Goal: Task Accomplishment & Management: Use online tool/utility

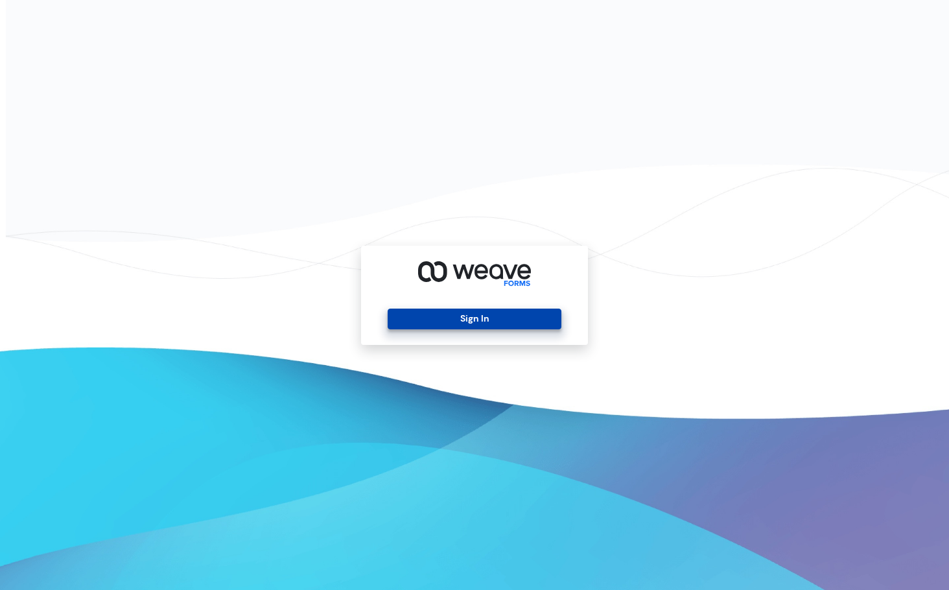
click at [450, 314] on button "Sign In" at bounding box center [473, 318] width 173 height 21
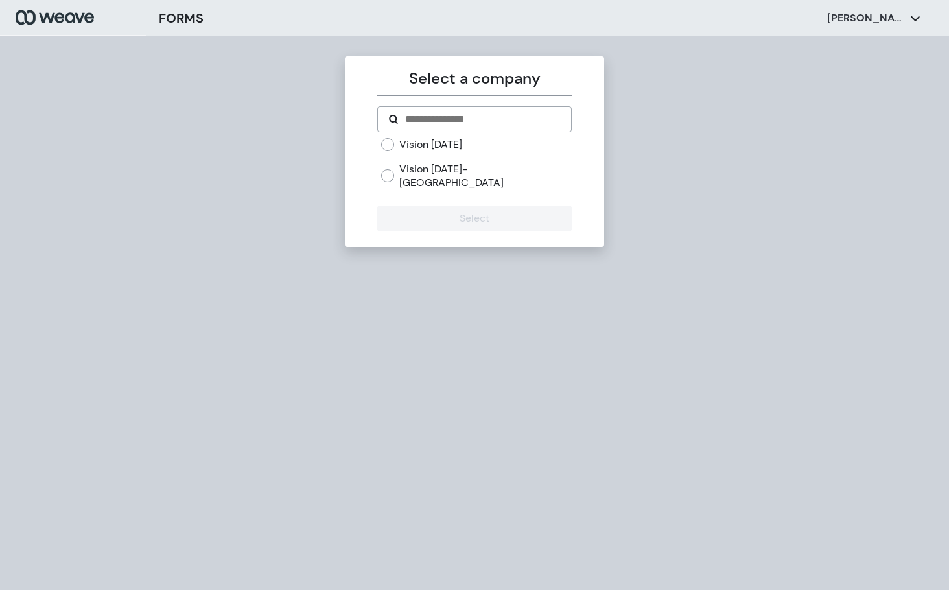
click at [497, 171] on label "Vision [DATE]- [GEOGRAPHIC_DATA]" at bounding box center [485, 176] width 172 height 28
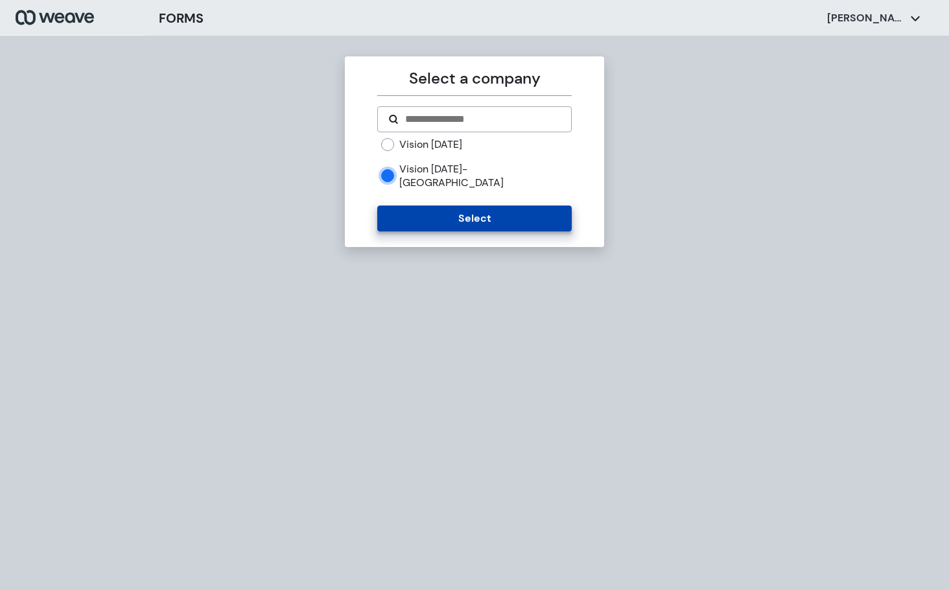
click at [407, 205] on button "Select" at bounding box center [474, 218] width 194 height 26
